Goal: Navigation & Orientation: Understand site structure

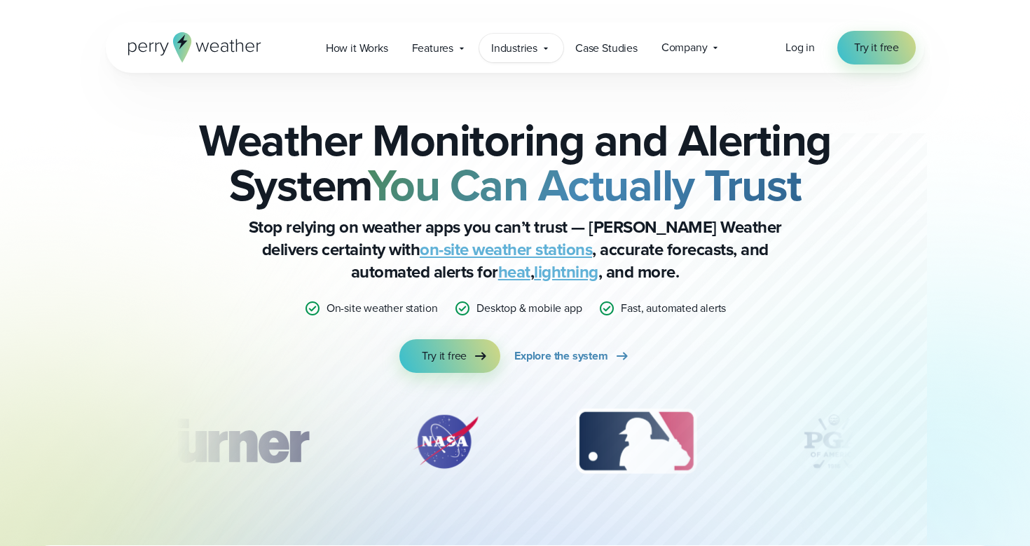
click at [537, 51] on span "Industries" at bounding box center [514, 48] width 46 height 17
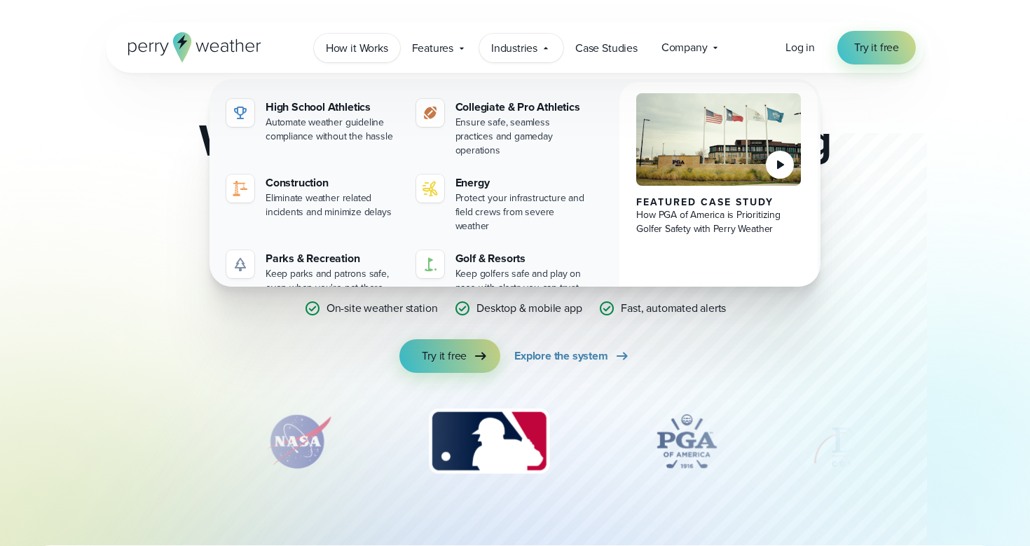
click at [378, 50] on span "How it Works" at bounding box center [357, 48] width 62 height 17
